Goal: Find specific page/section: Find specific page/section

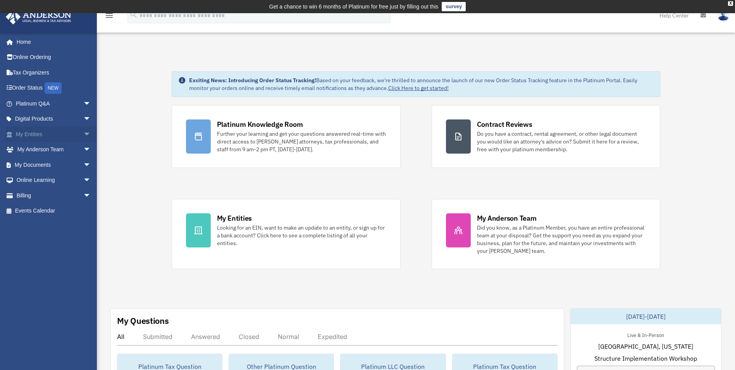
click at [83, 137] on span "arrow_drop_down" at bounding box center [91, 134] width 16 height 16
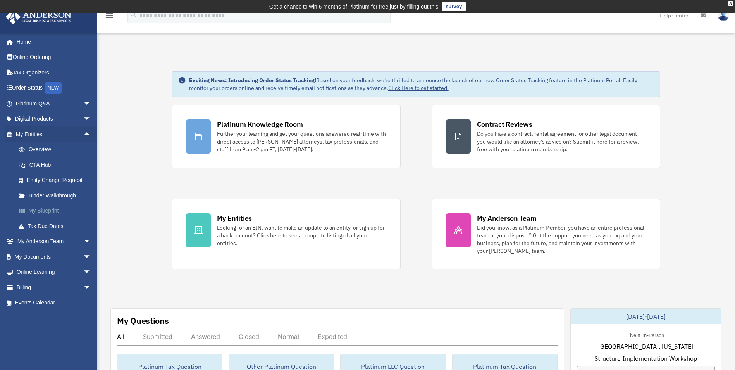
click at [50, 210] on link "My Blueprint" at bounding box center [57, 211] width 92 height 16
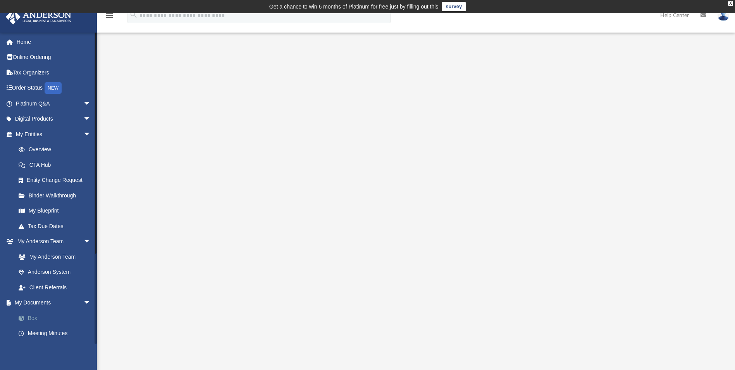
click at [38, 314] on link "Box" at bounding box center [57, 318] width 92 height 16
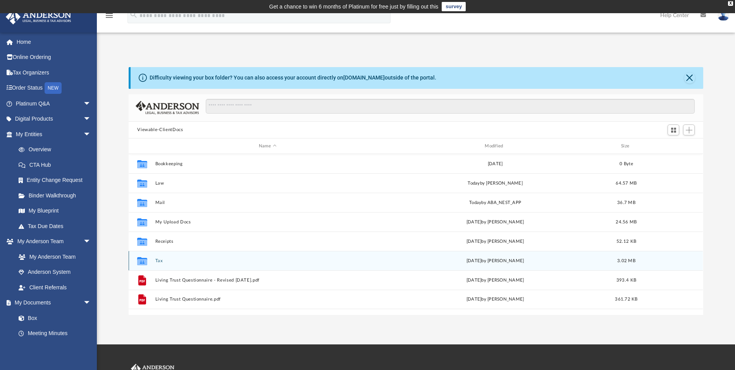
scroll to position [171, 569]
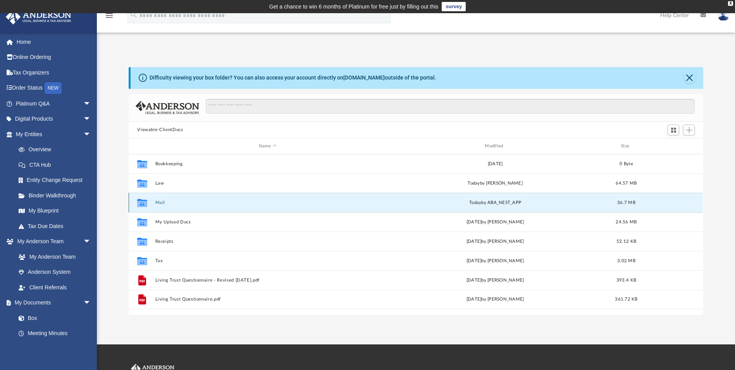
click at [163, 203] on button "Mail" at bounding box center [267, 202] width 224 height 5
click at [162, 204] on button "Mail" at bounding box center [267, 202] width 224 height 5
click at [158, 204] on button "Mail" at bounding box center [267, 202] width 224 height 5
click at [157, 202] on button "Mail" at bounding box center [267, 202] width 224 height 5
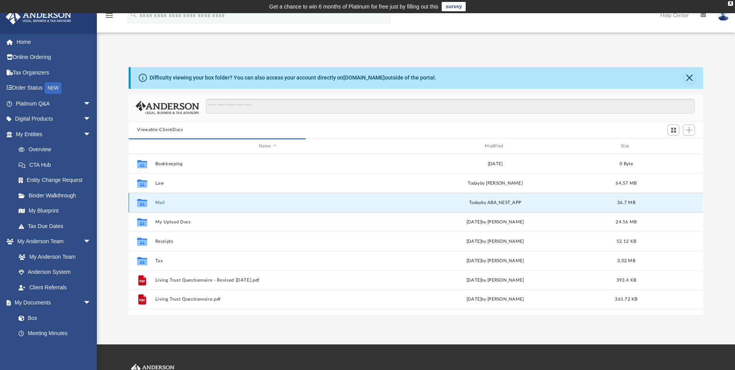
click at [157, 202] on button "Mail" at bounding box center [267, 202] width 224 height 5
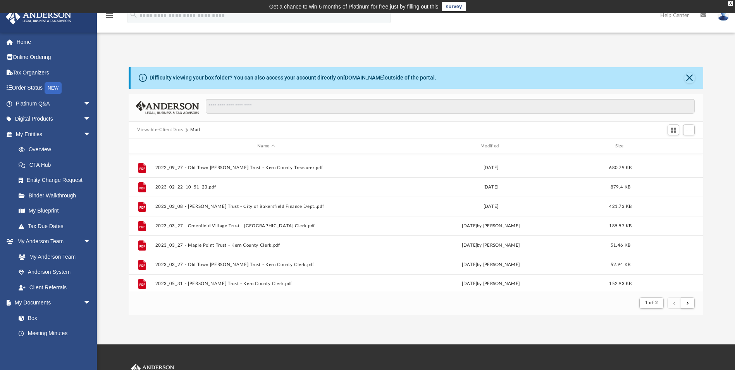
scroll to position [832, 0]
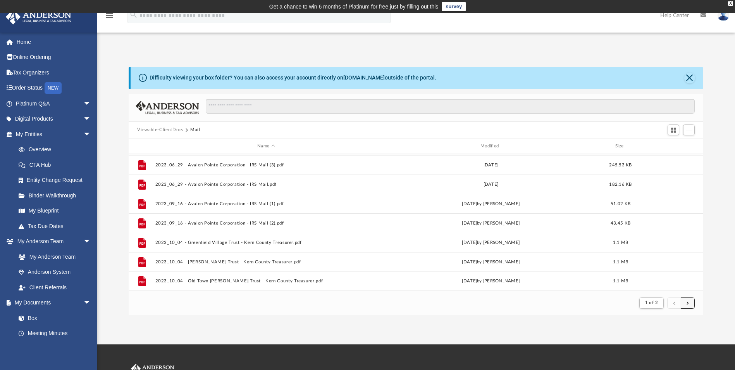
click at [684, 301] on button "submit" at bounding box center [688, 302] width 14 height 11
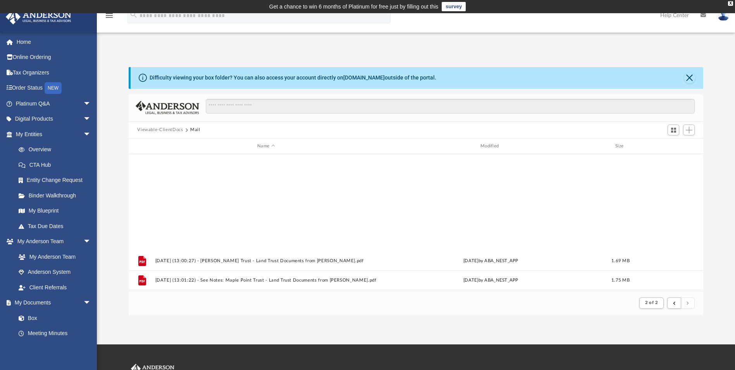
scroll to position [522, 0]
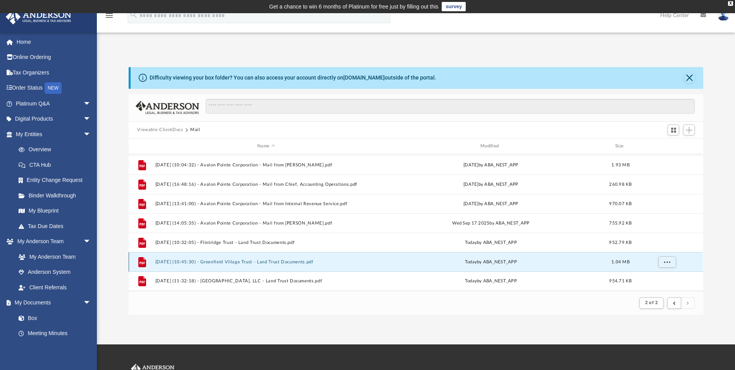
click at [280, 262] on button "2025.10.06 (10:45:30) - Greenfield Village Trust - Land Trust Documents.pdf" at bounding box center [266, 261] width 222 height 5
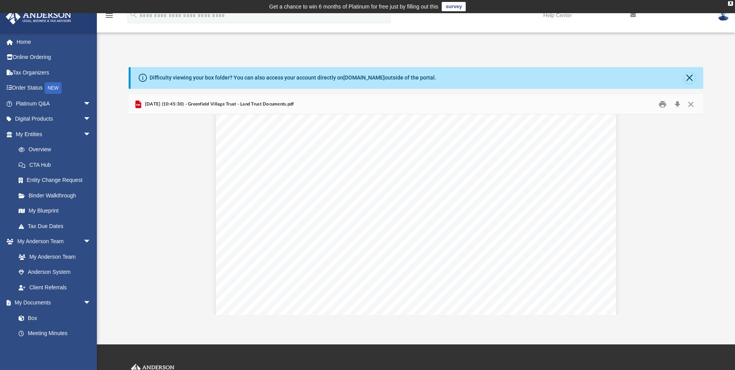
scroll to position [39, 0]
